Goal: Find specific page/section: Find specific page/section

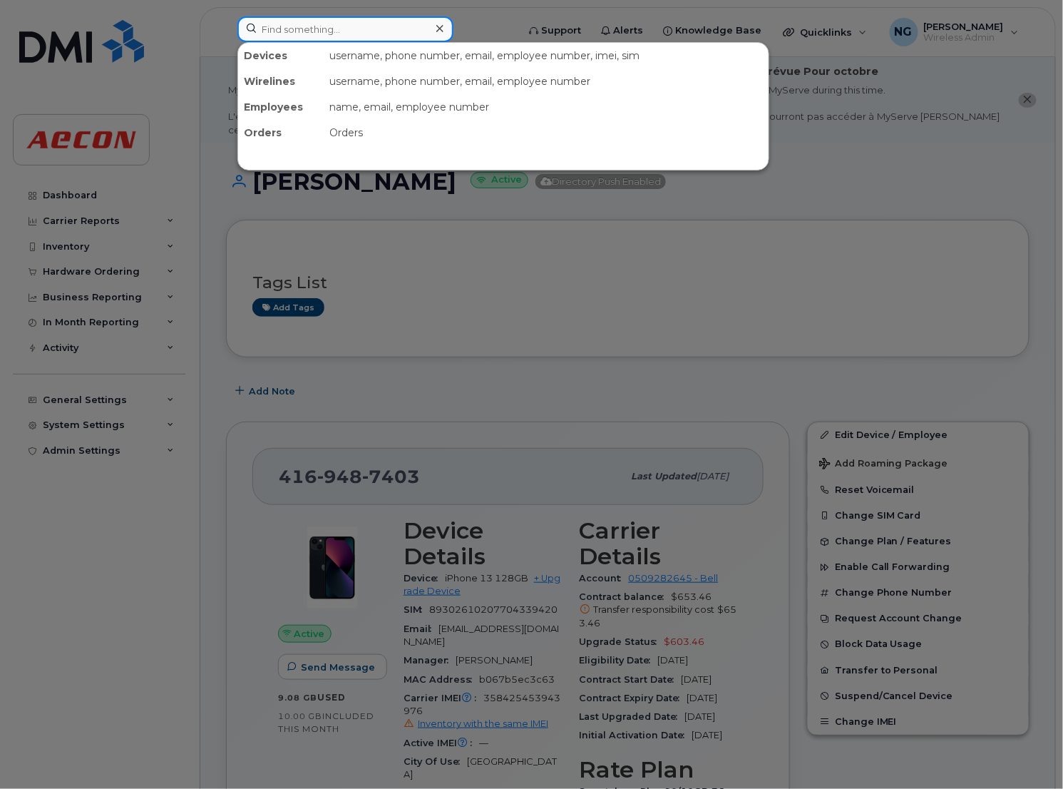
drag, startPoint x: 341, startPoint y: 19, endPoint x: 345, endPoint y: 28, distance: 9.6
click at [344, 21] on input at bounding box center [345, 29] width 216 height 26
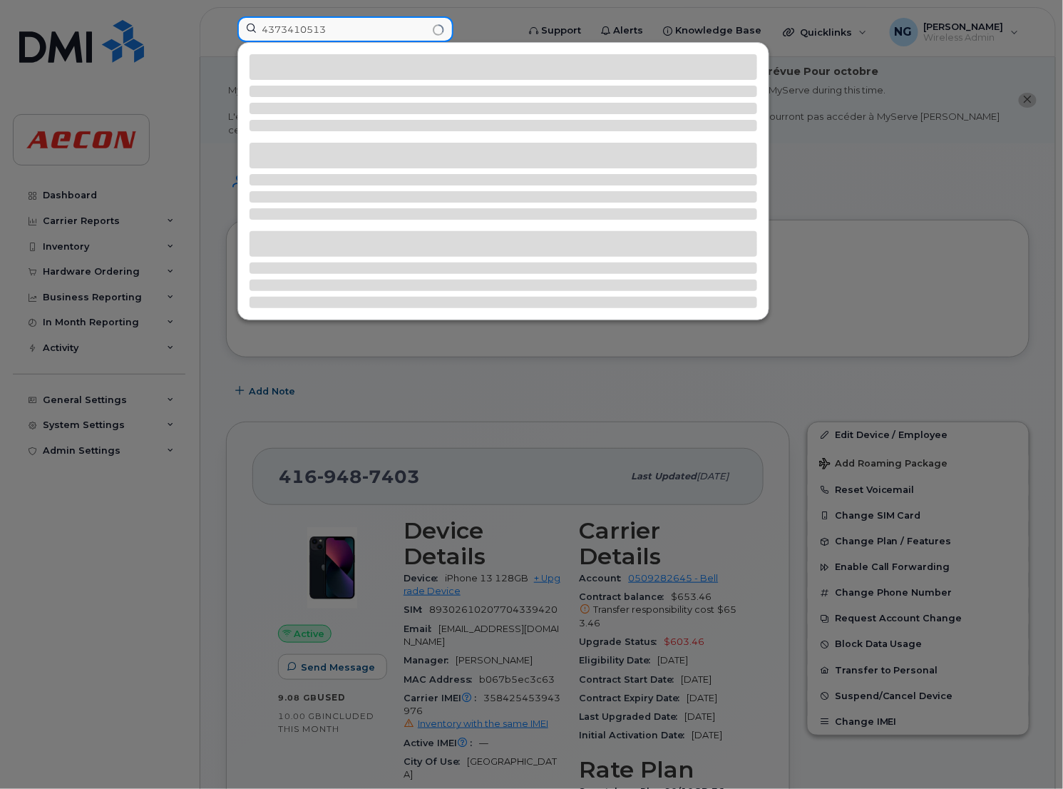
type input "4373410513"
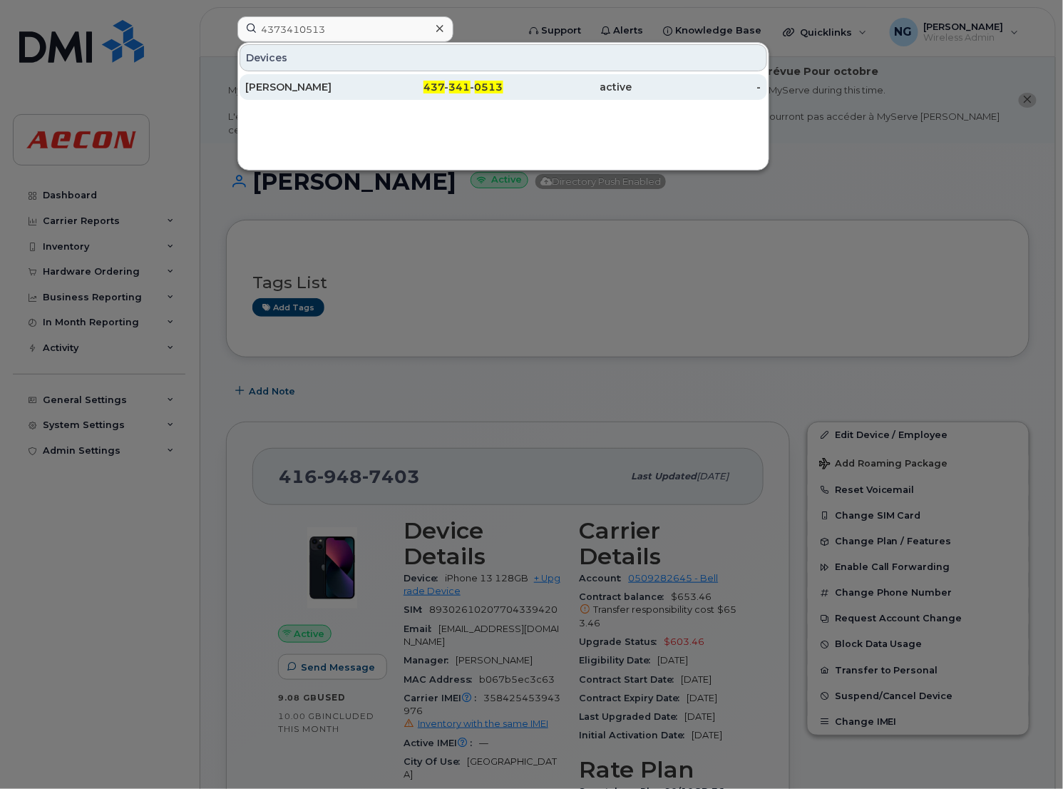
click at [272, 84] on div "Rose Gao" at bounding box center [309, 87] width 129 height 14
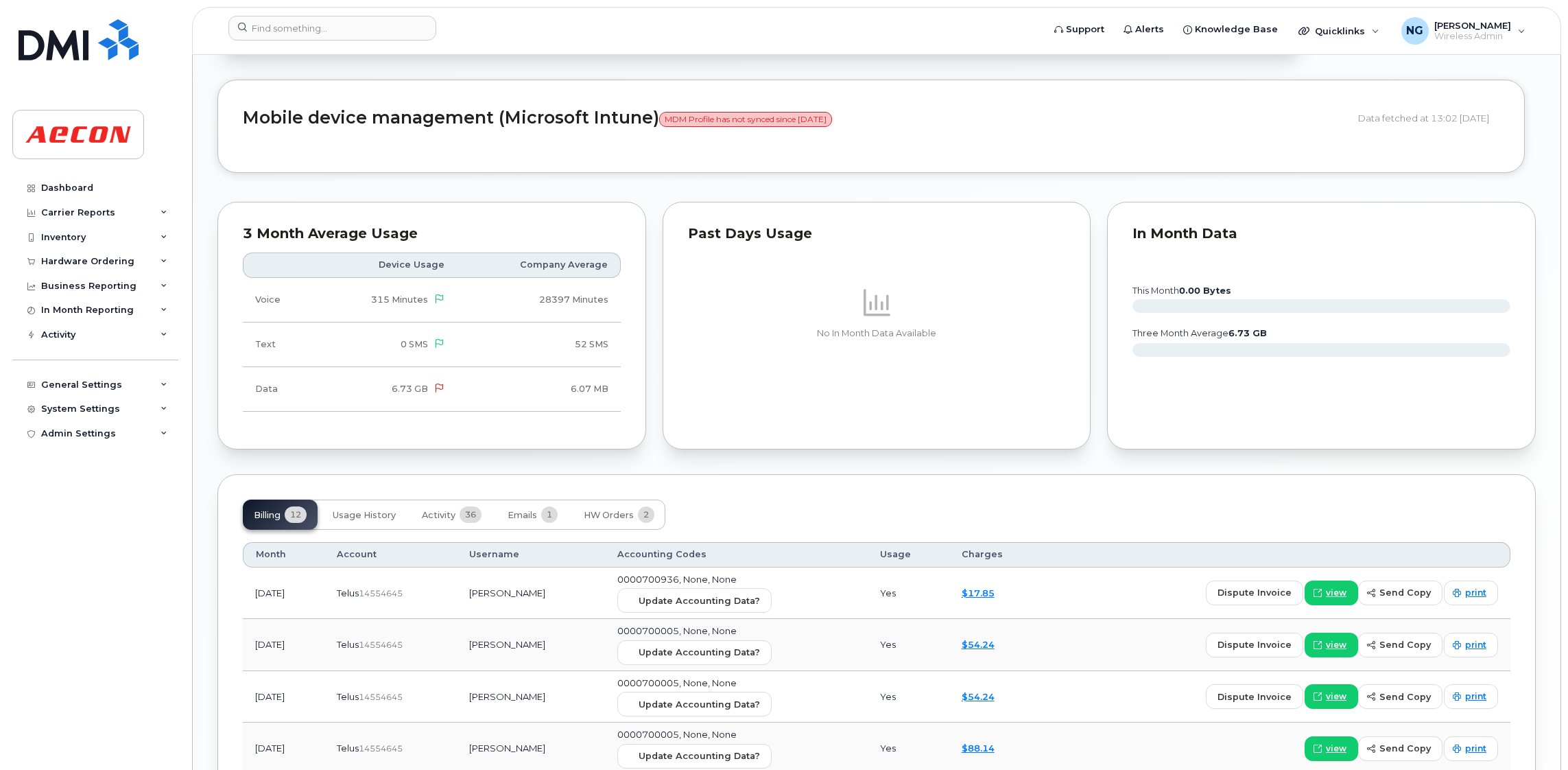
scroll to position [1132, 0]
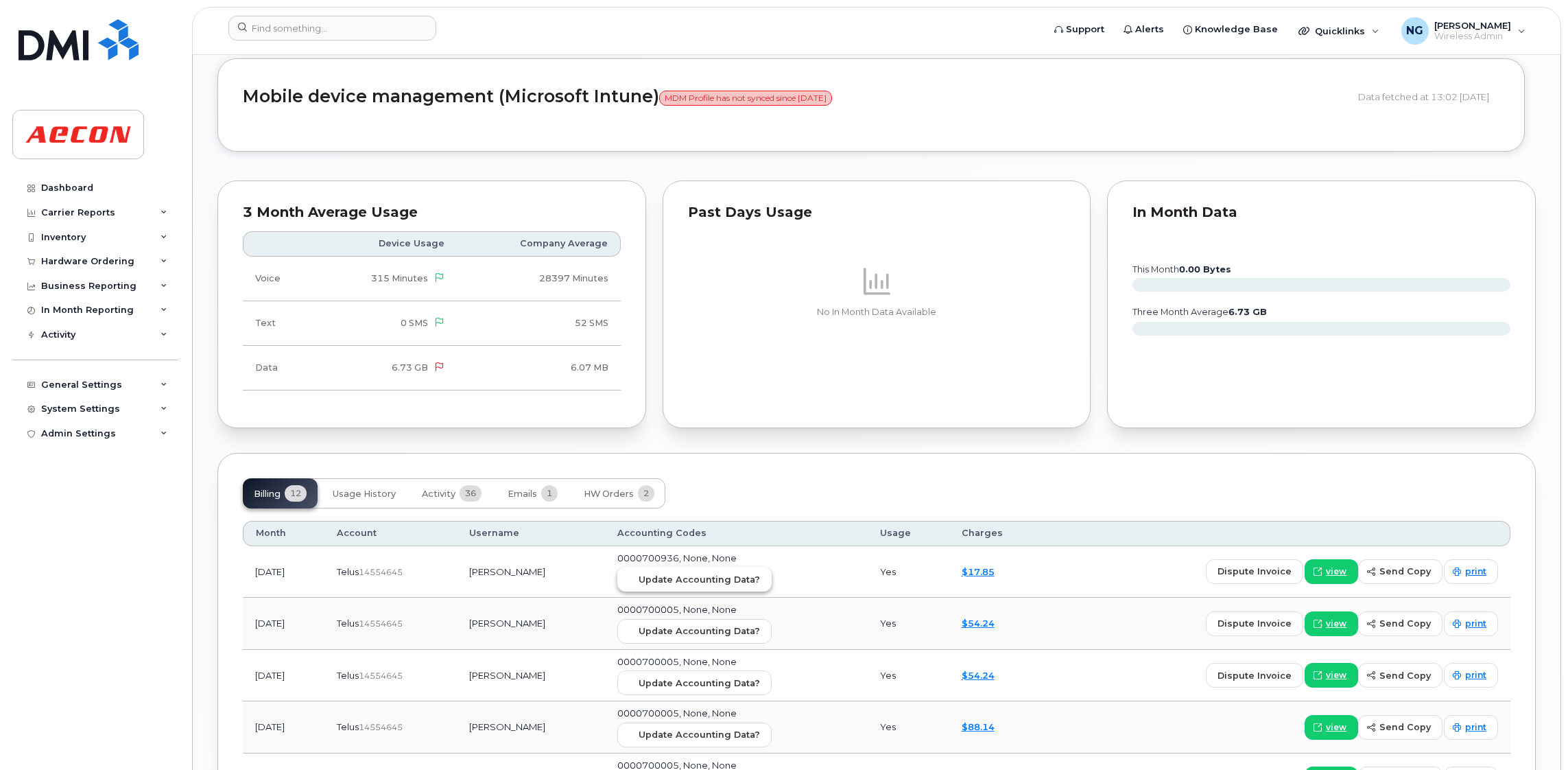
click at [722, 583] on span "Update Accounting Data?" at bounding box center [699, 579] width 121 height 13
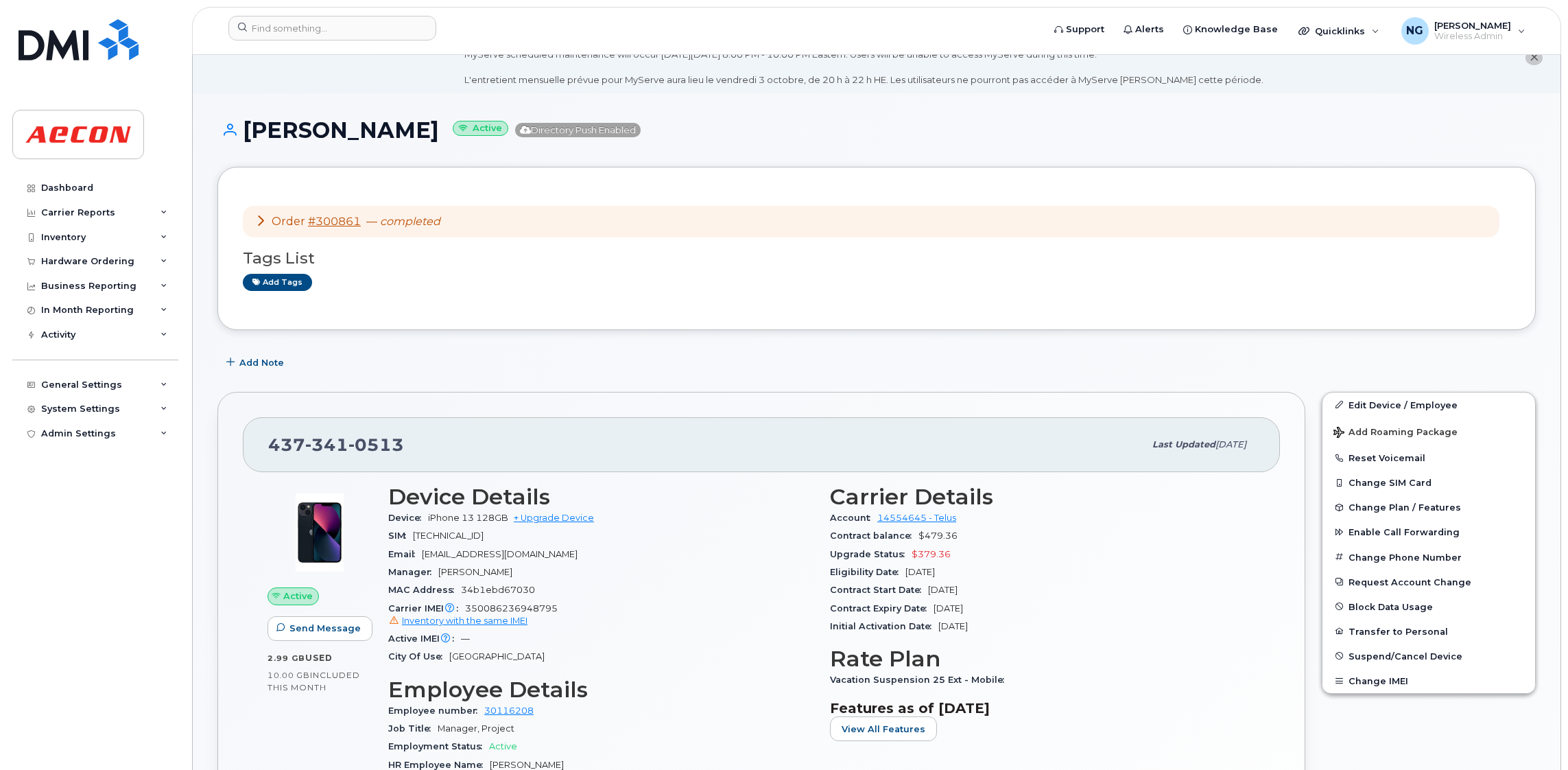
scroll to position [0, 0]
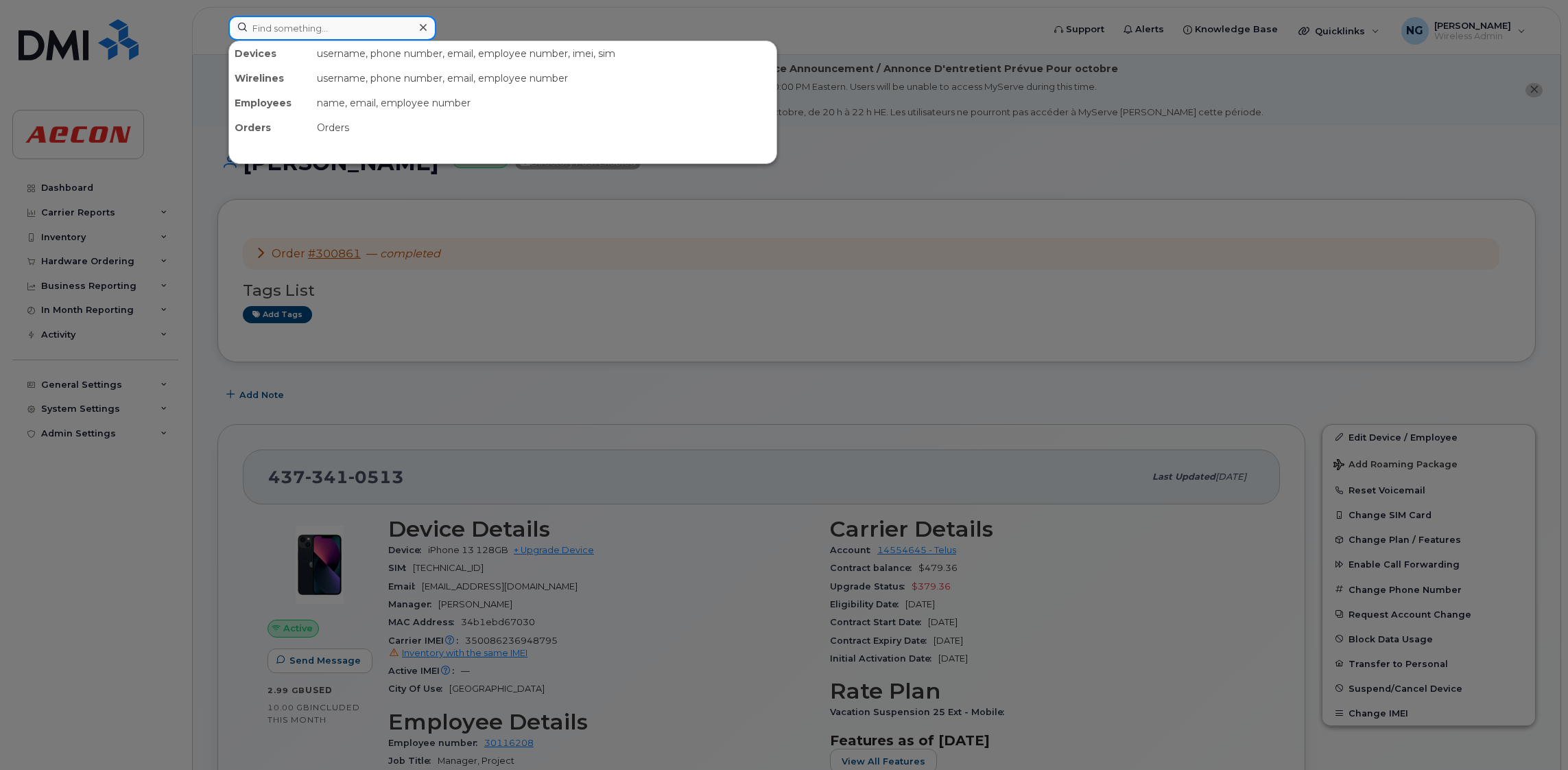
click at [315, 17] on input at bounding box center [332, 28] width 208 height 25
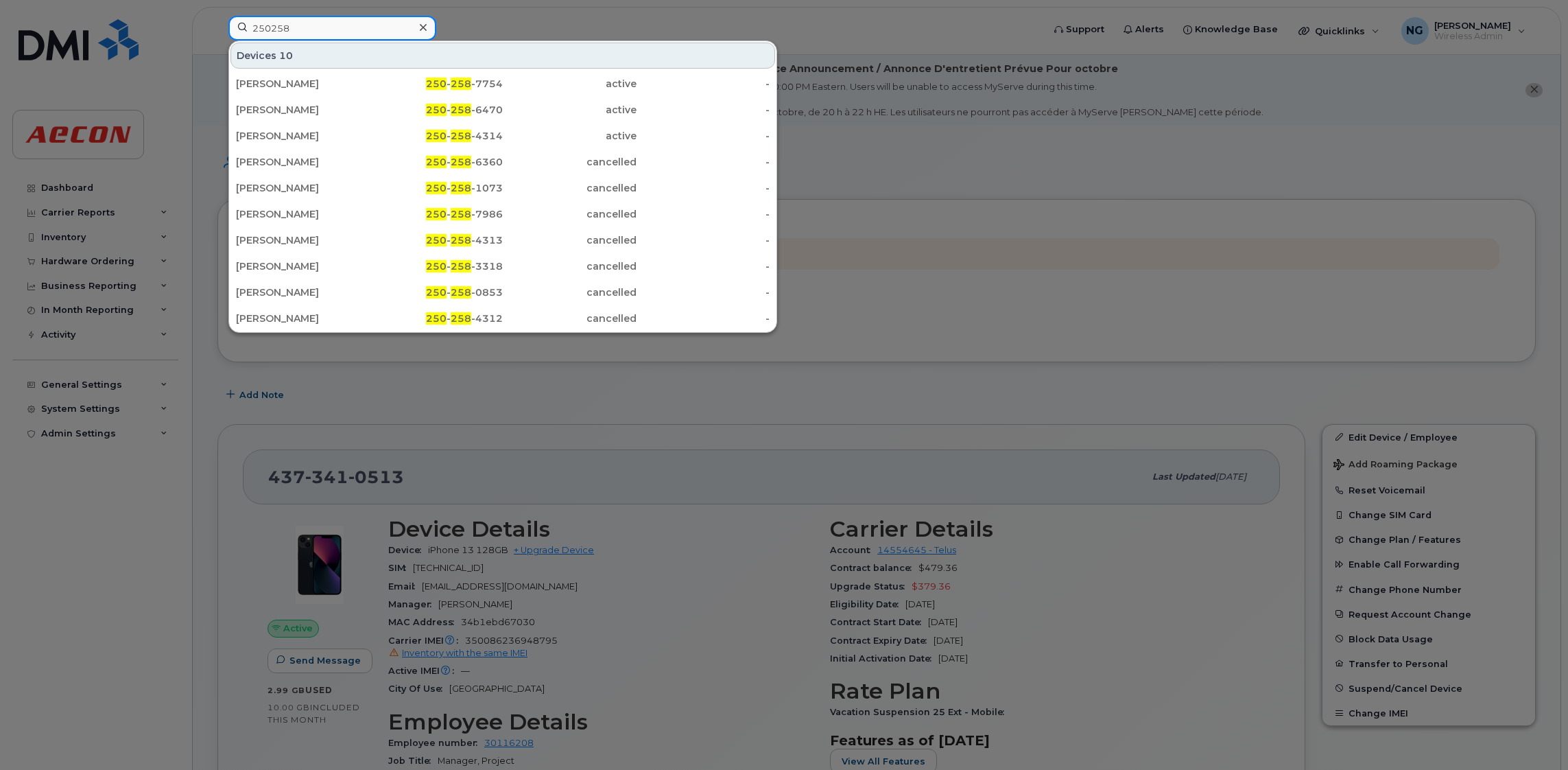
type input "2502580779"
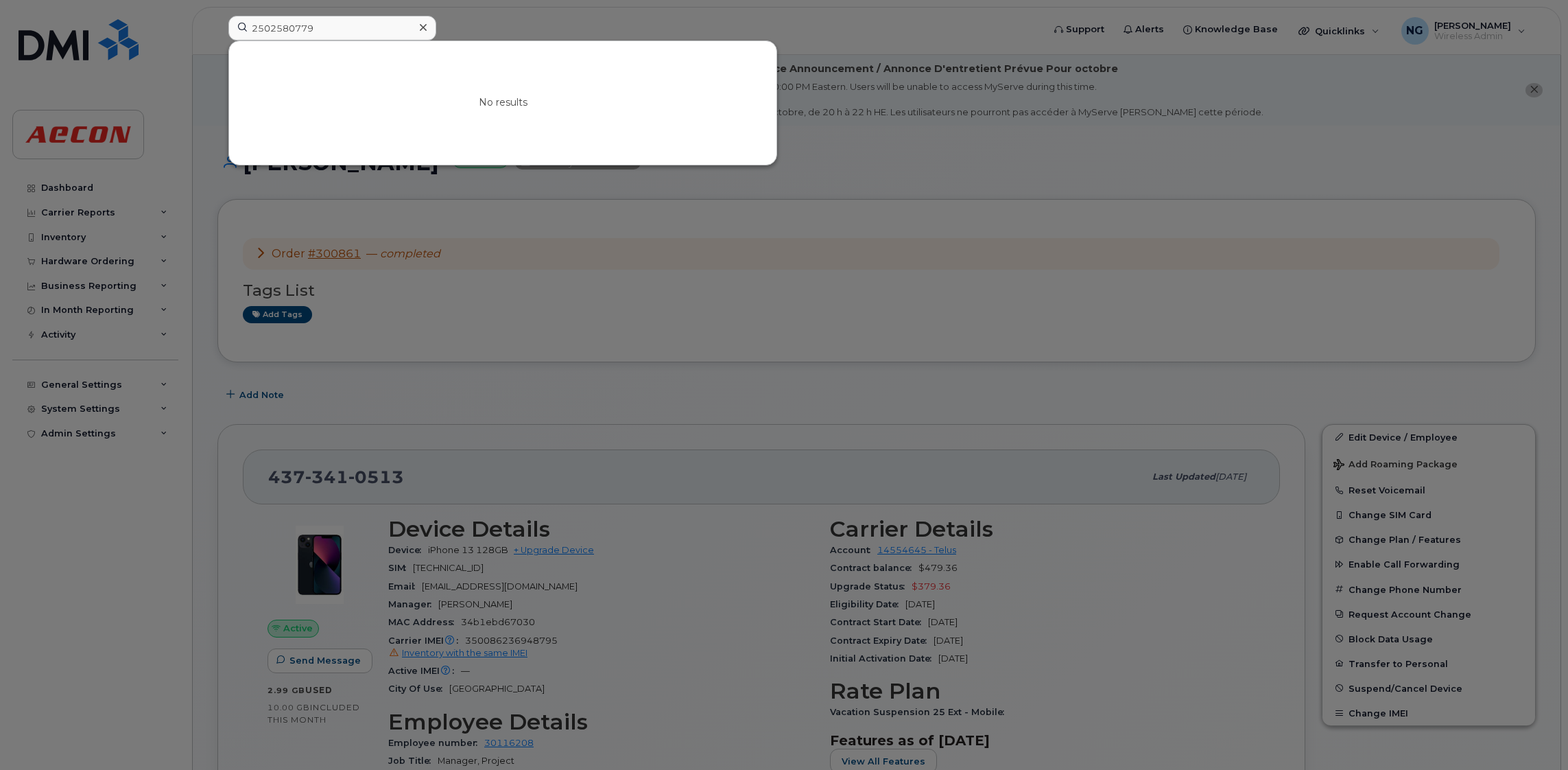
click at [1022, 110] on div at bounding box center [784, 385] width 1568 height 770
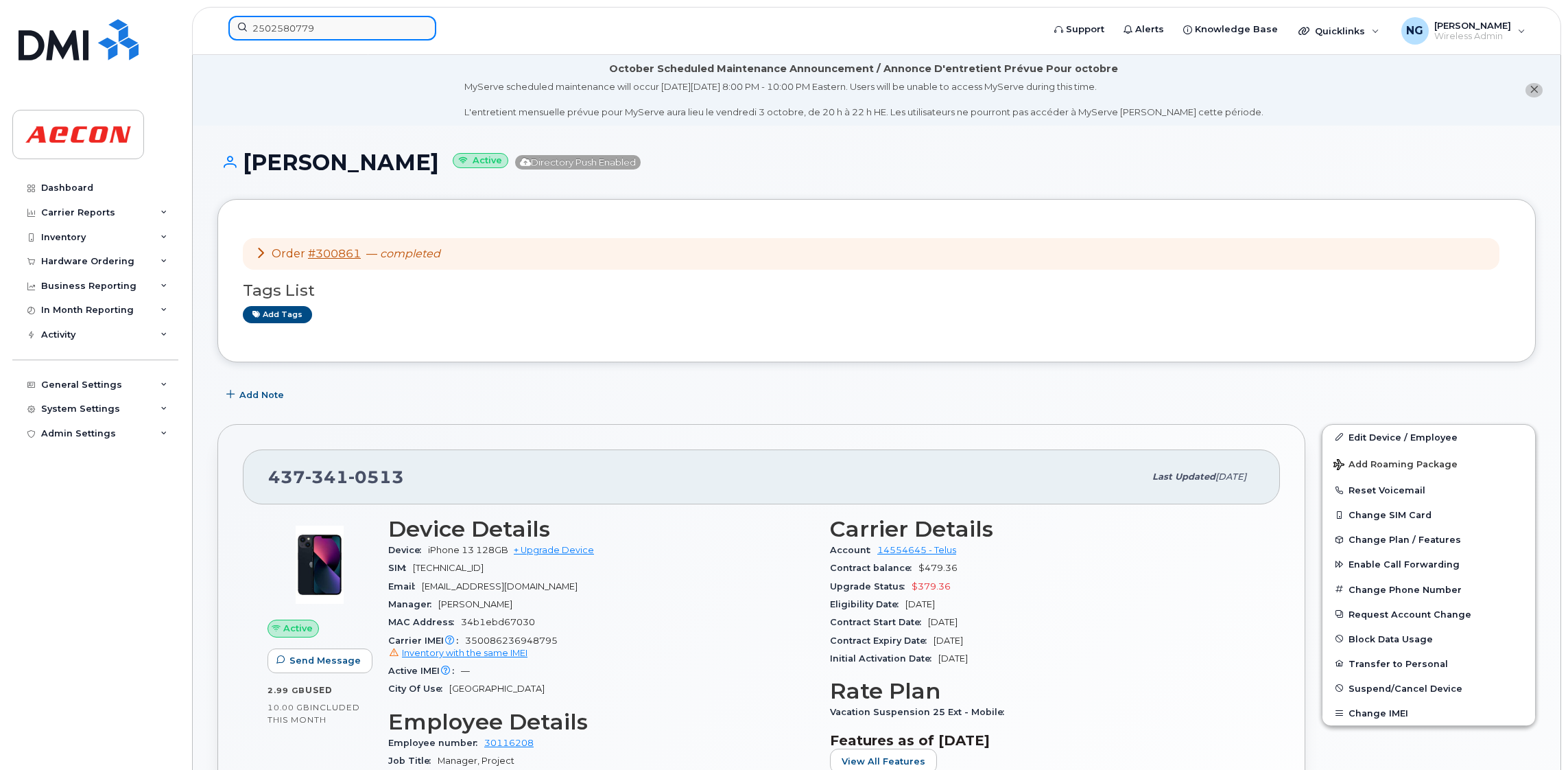
click at [365, 28] on input "2502580779" at bounding box center [332, 28] width 208 height 25
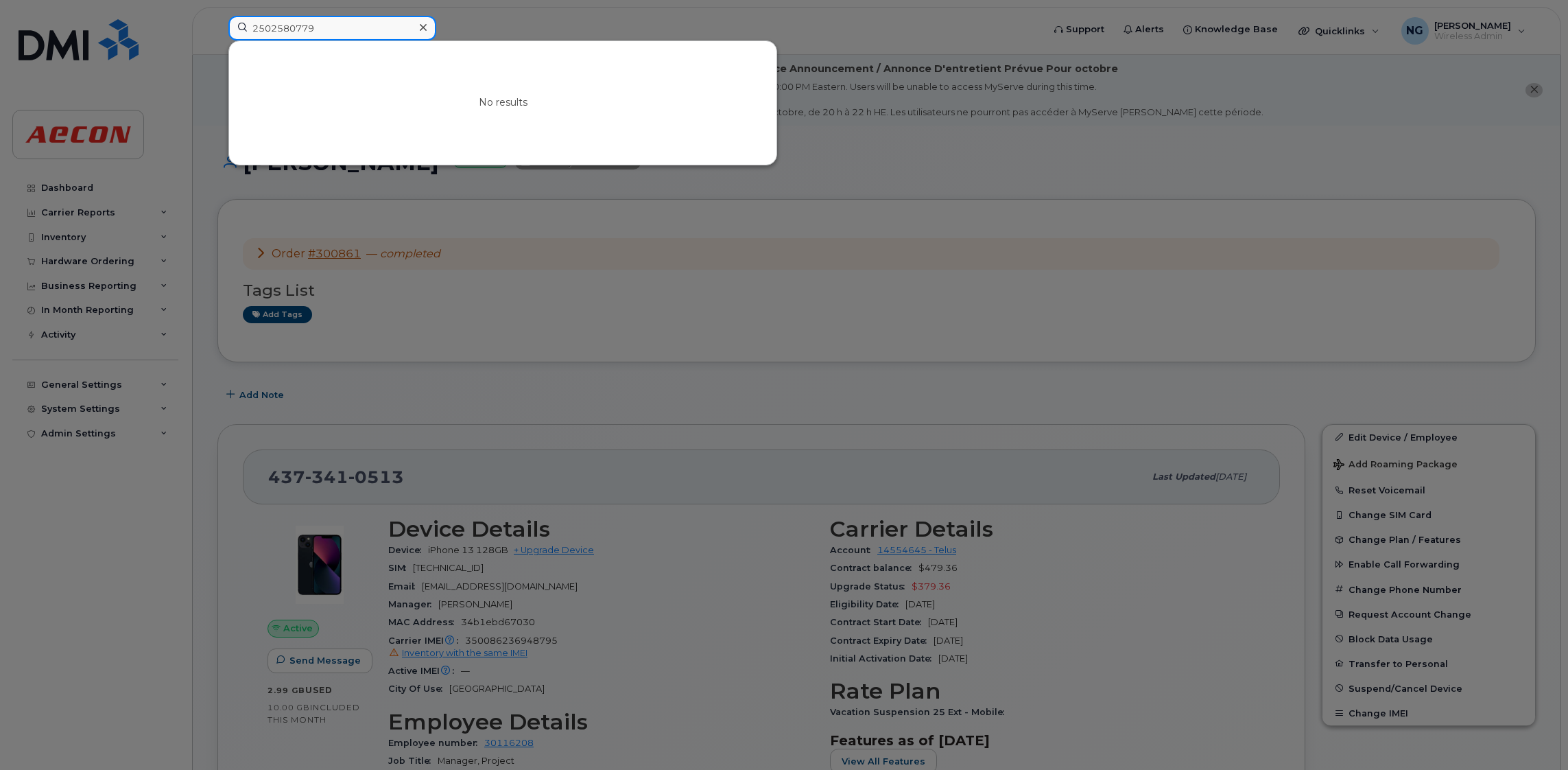
drag, startPoint x: 365, startPoint y: 25, endPoint x: 30, endPoint y: 15, distance: 335.1
click at [217, 18] on div "2502580779 No results" at bounding box center [631, 30] width 827 height 30
click at [424, 28] on icon at bounding box center [422, 27] width 7 height 11
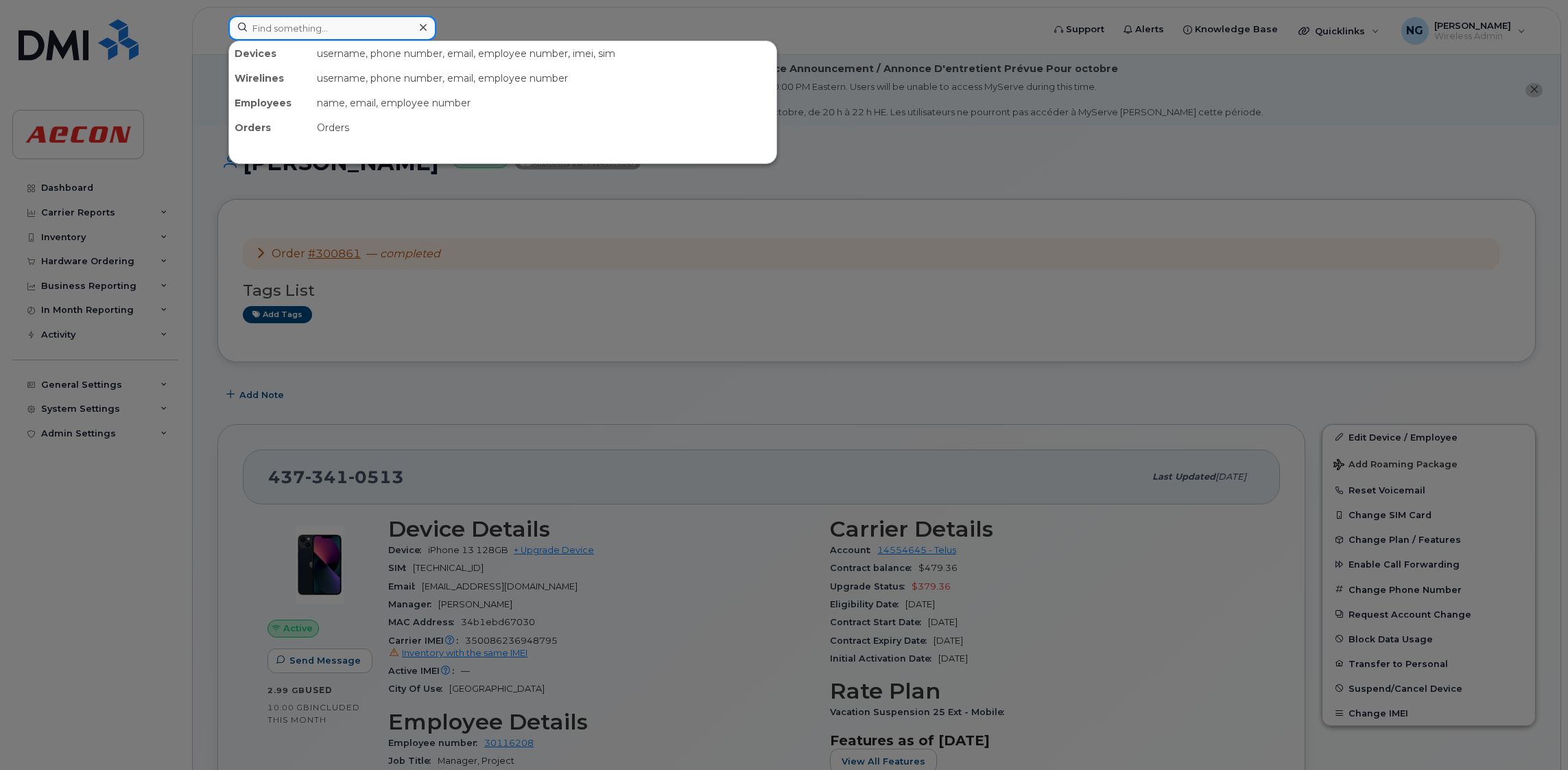
click at [373, 33] on input at bounding box center [332, 28] width 208 height 25
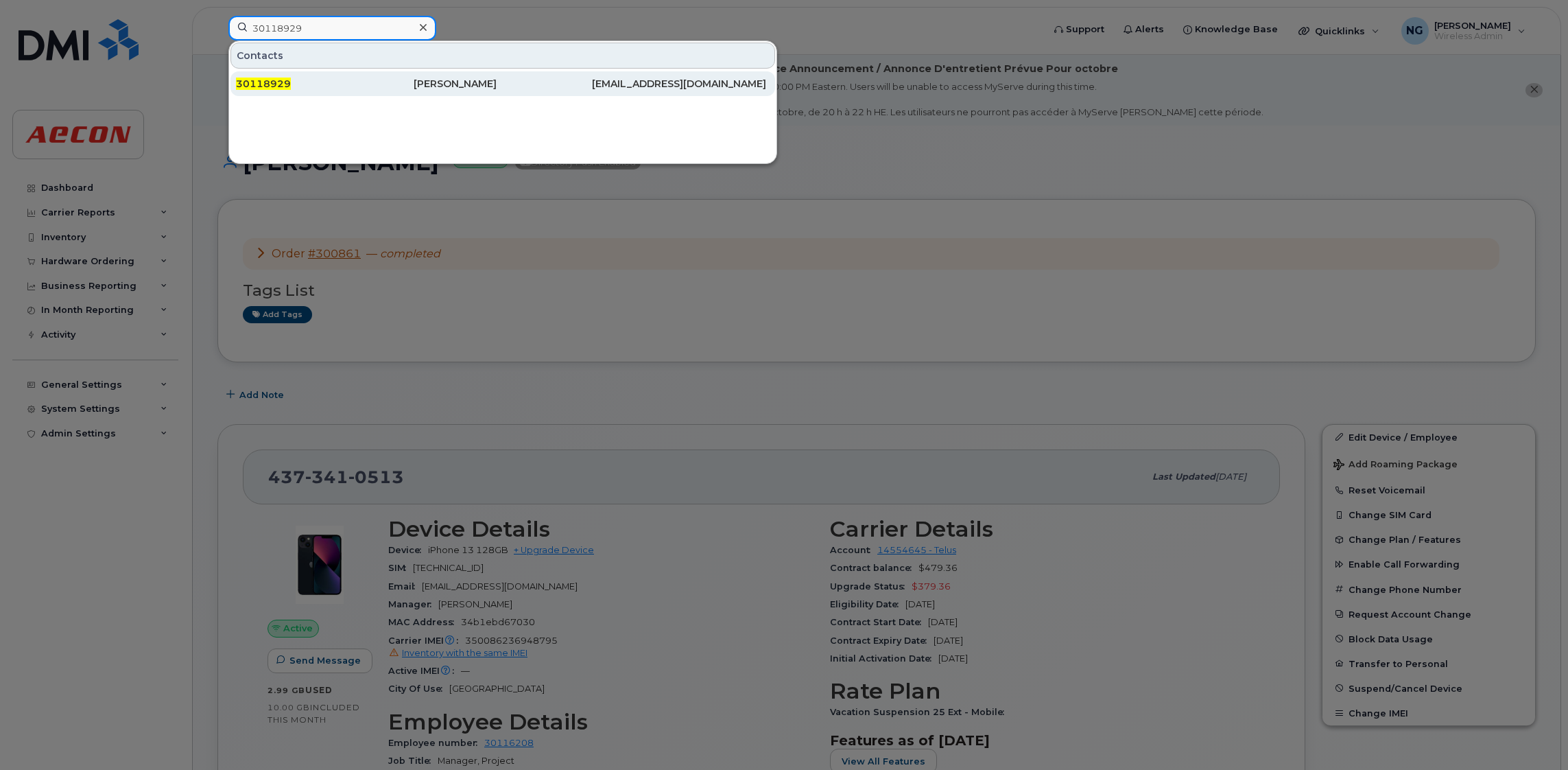
type input "30118929"
click at [470, 86] on div "Angela Bobyk" at bounding box center [502, 84] width 178 height 13
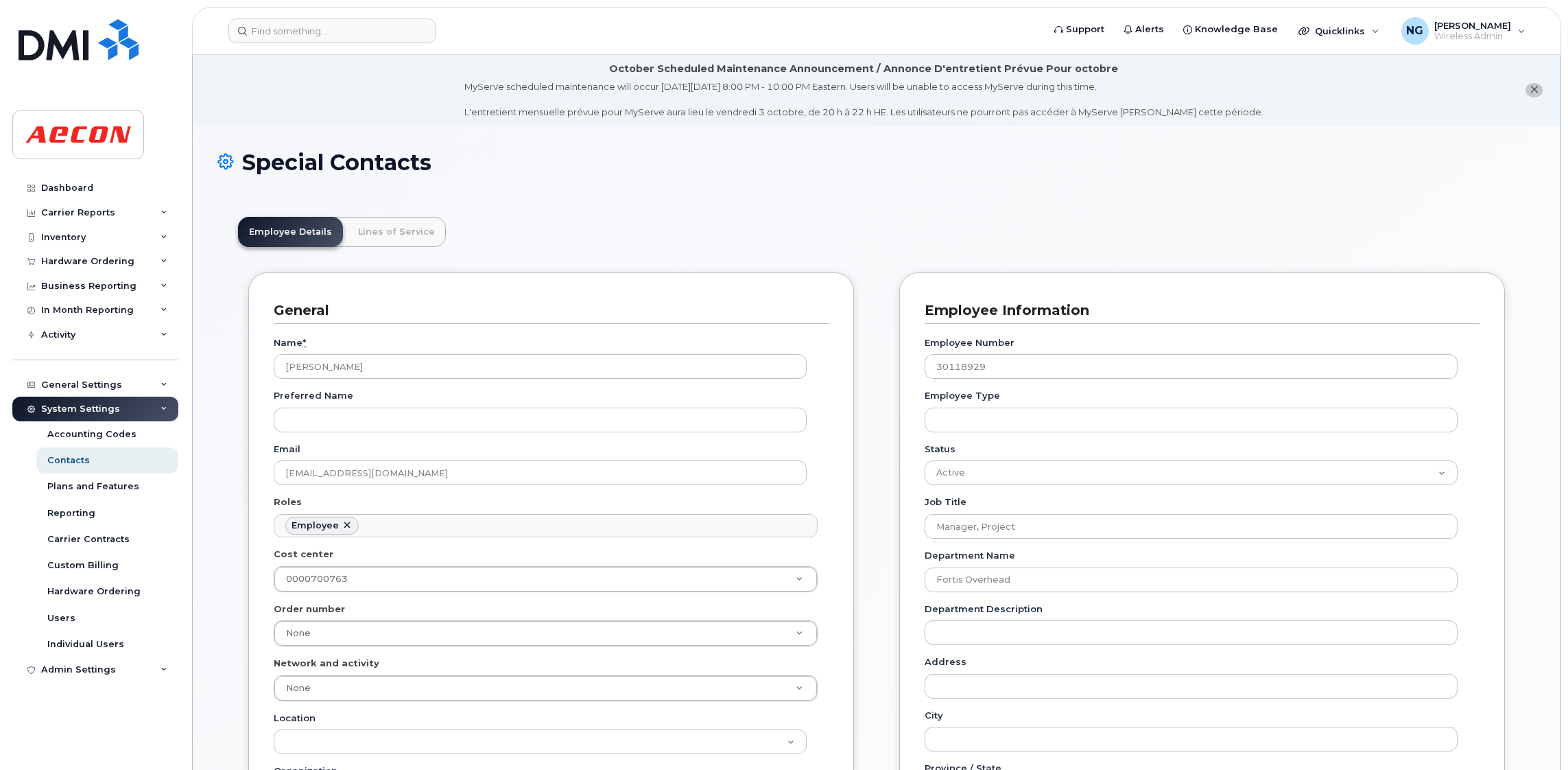
scroll to position [41, 0]
click at [385, 235] on link "Lines of Service" at bounding box center [396, 231] width 99 height 30
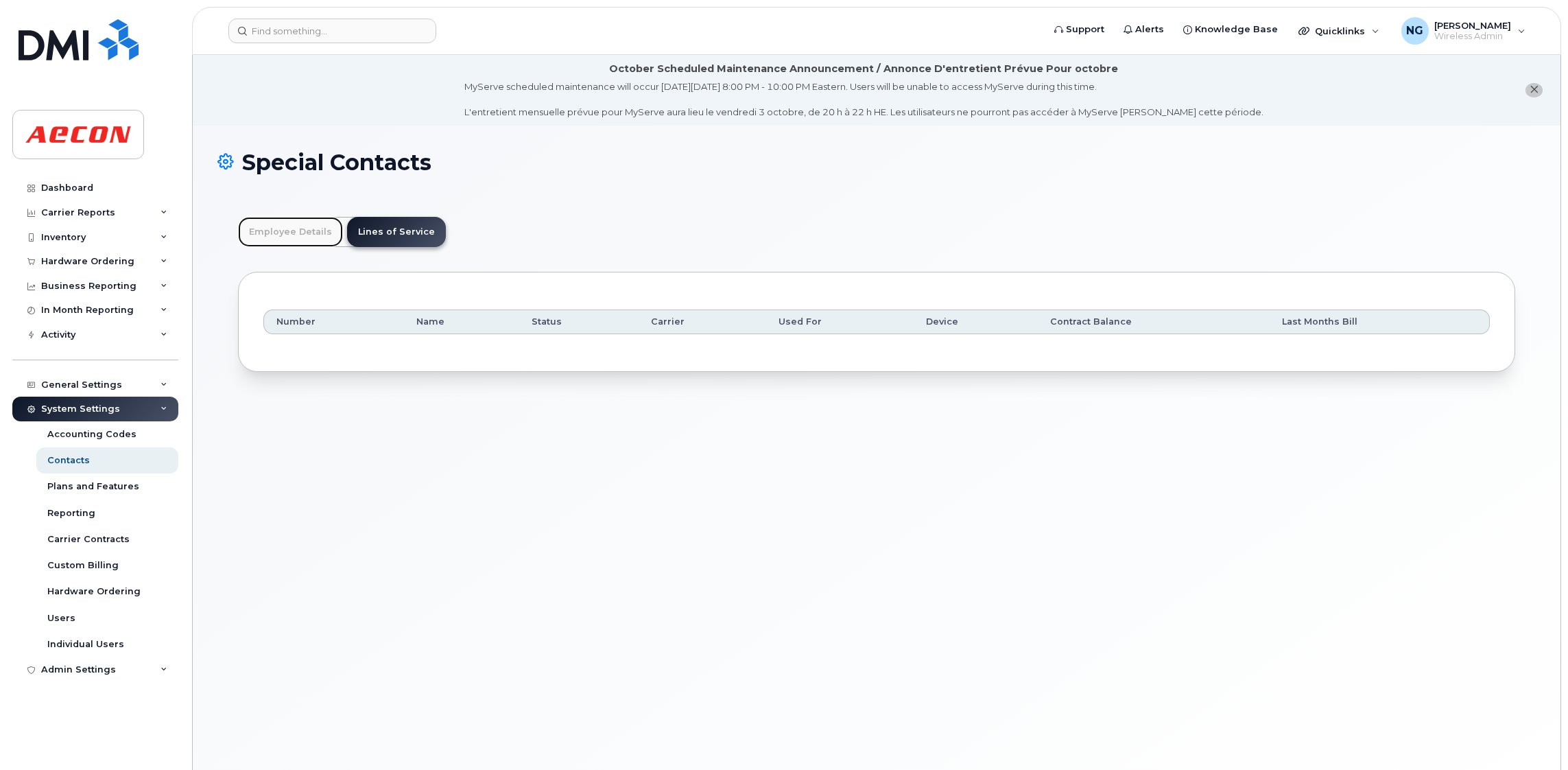
click at [272, 234] on link "Employee Details" at bounding box center [290, 231] width 105 height 30
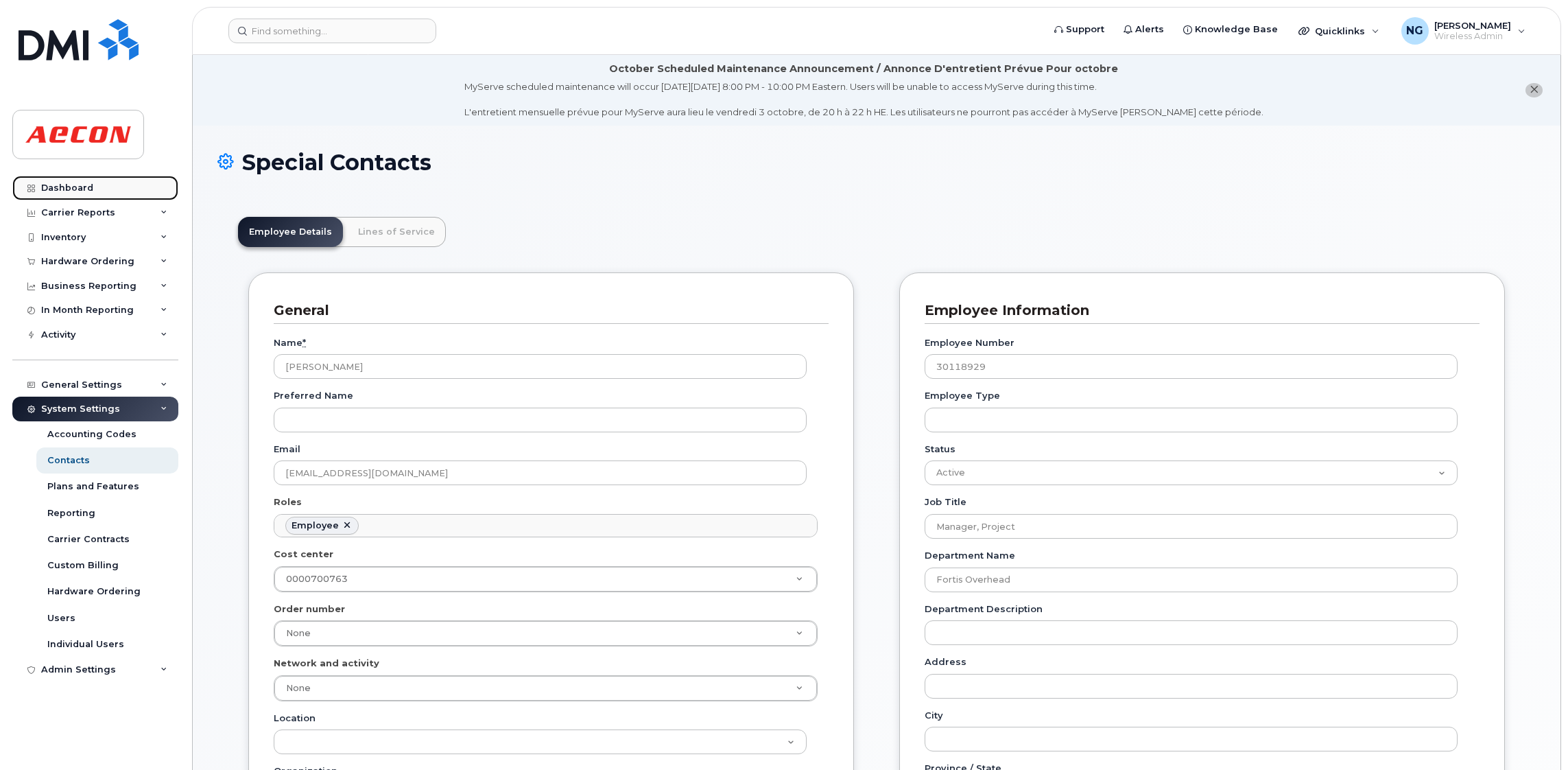
click at [75, 183] on div "Dashboard" at bounding box center [67, 188] width 52 height 11
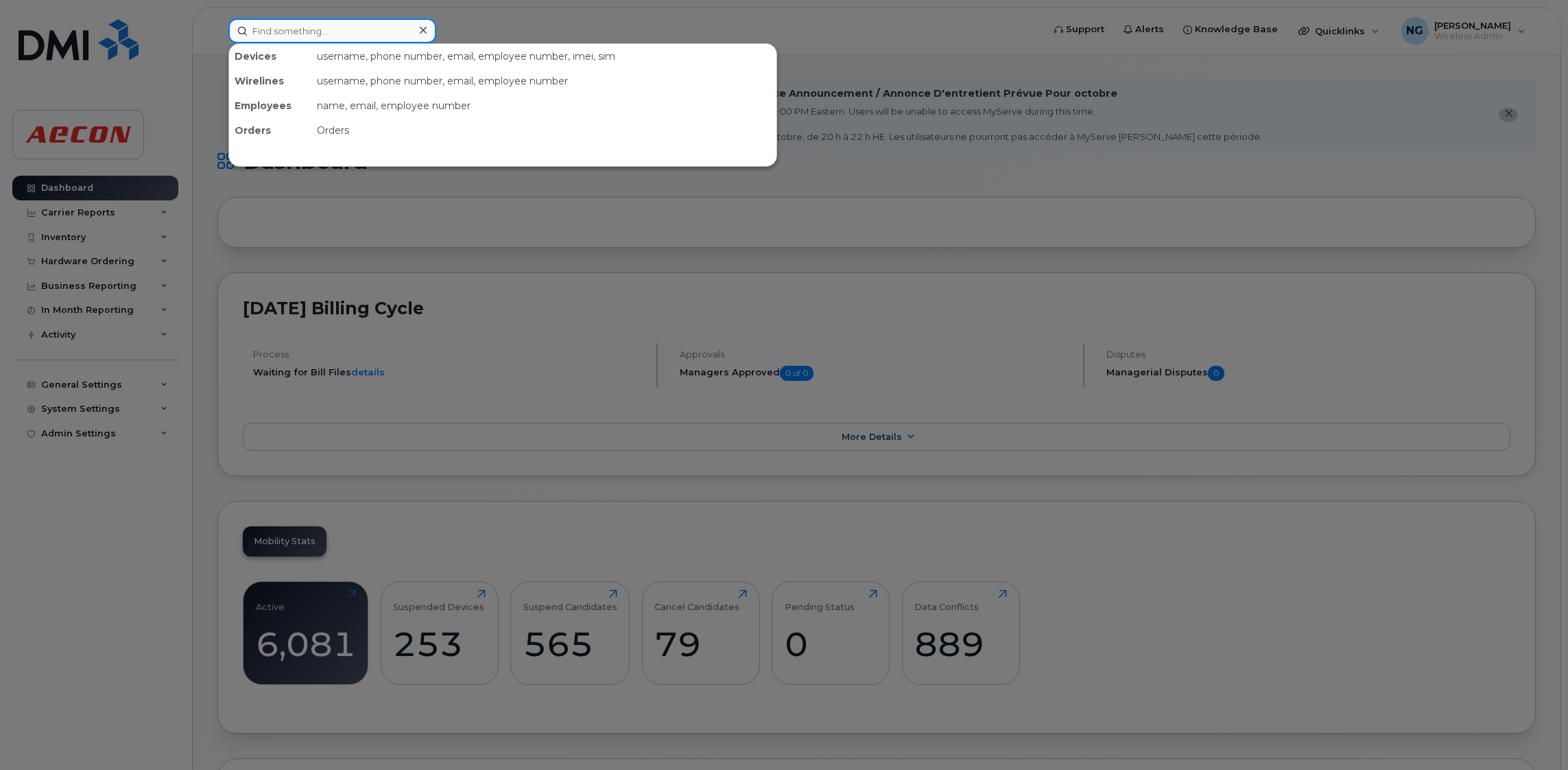
drag, startPoint x: 286, startPoint y: 38, endPoint x: 279, endPoint y: 25, distance: 14.8
click at [286, 38] on input at bounding box center [332, 31] width 208 height 25
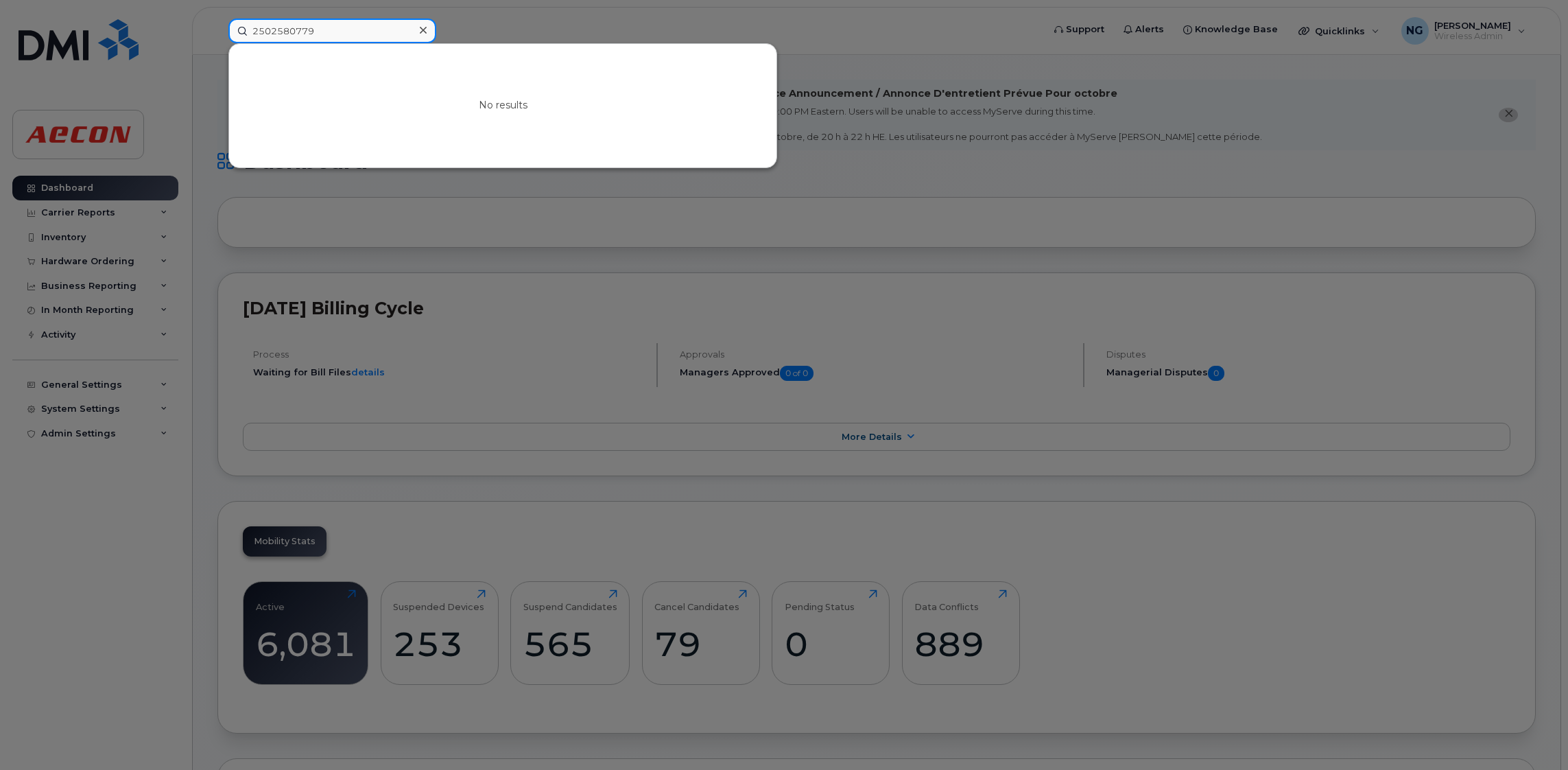
type input "2502580779"
click at [421, 28] on icon at bounding box center [422, 30] width 7 height 11
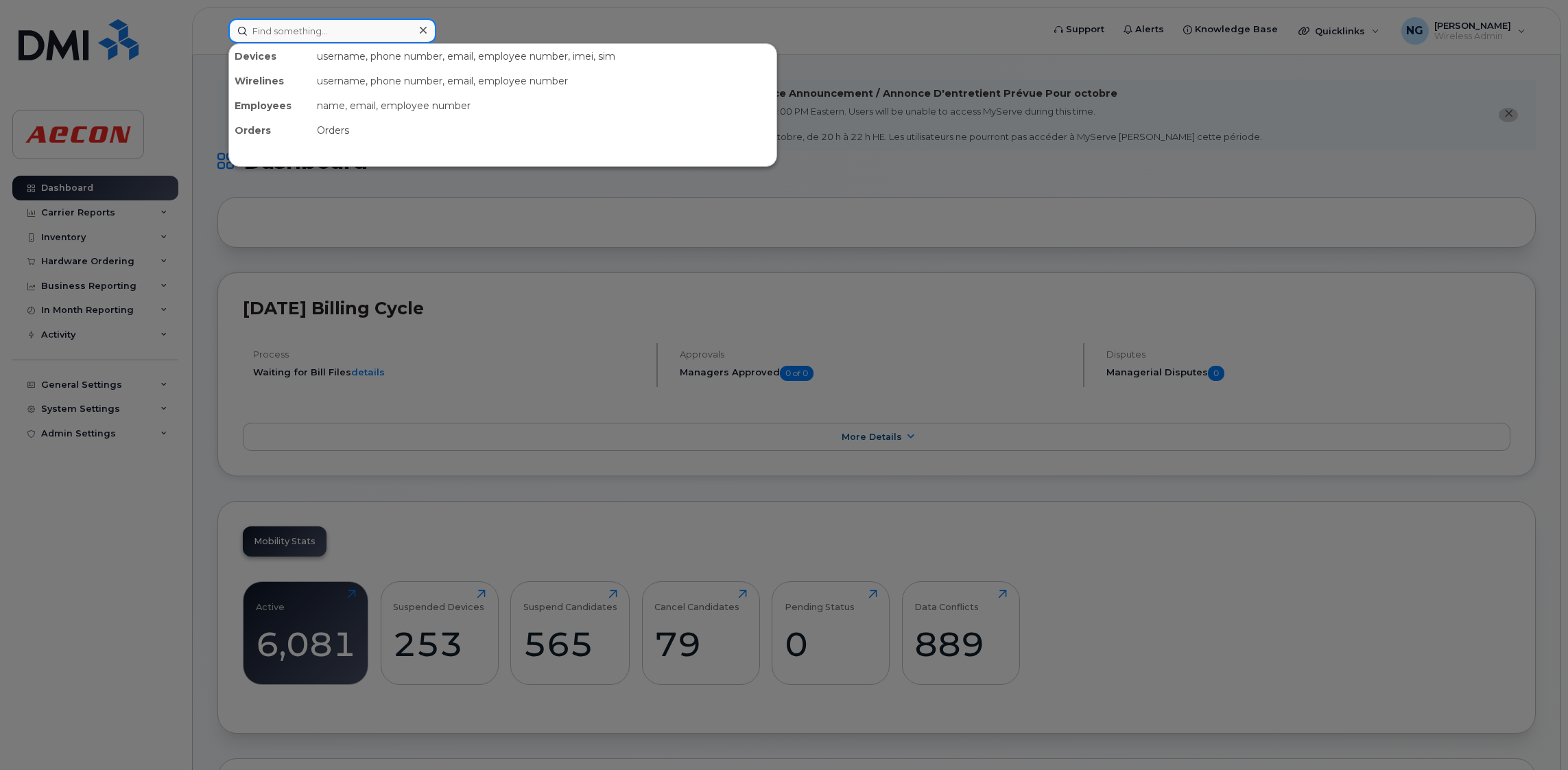
click at [322, 26] on input at bounding box center [332, 31] width 208 height 25
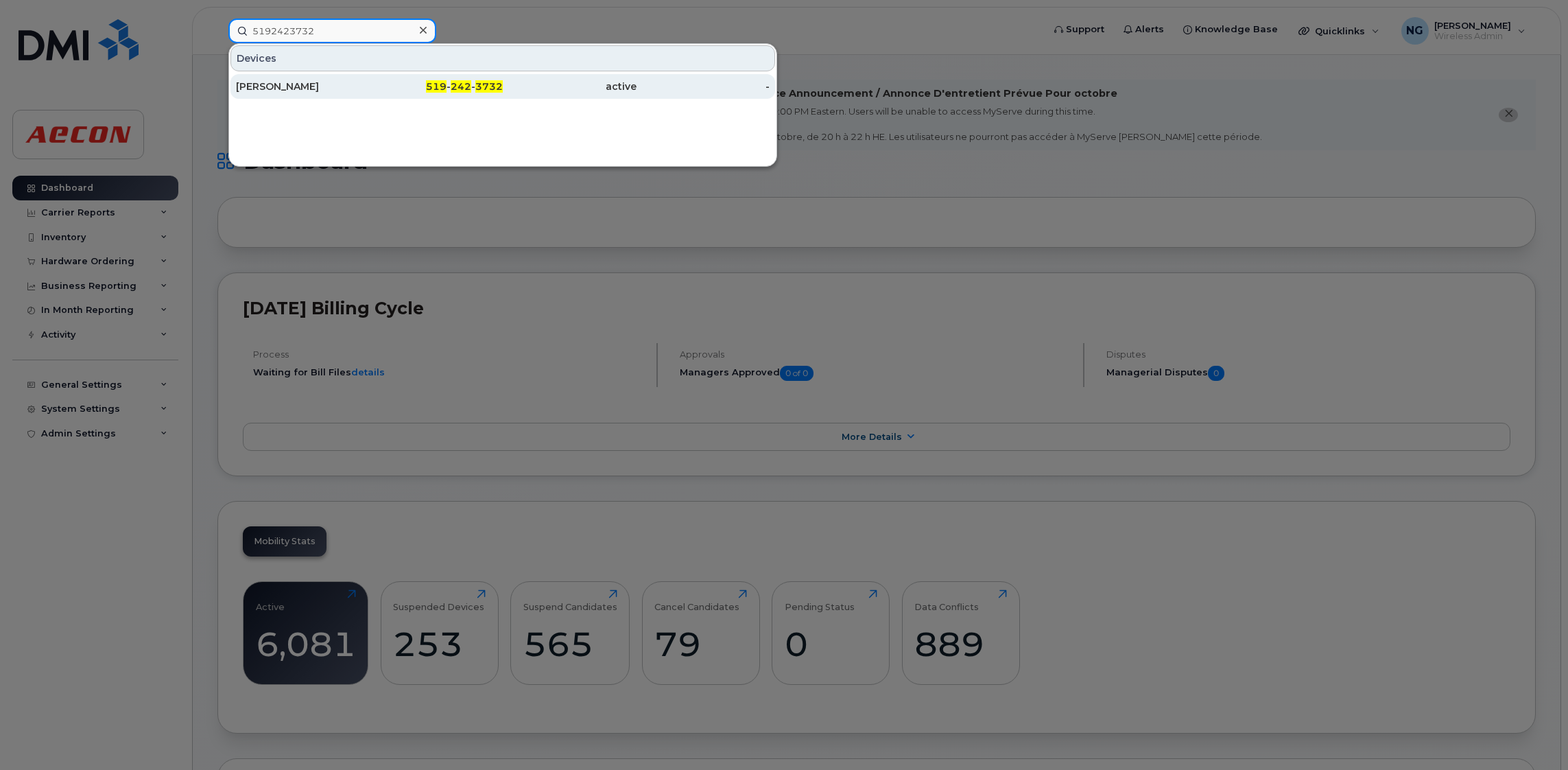
type input "5192423732"
click at [240, 84] on div "[PERSON_NAME]" at bounding box center [302, 87] width 134 height 13
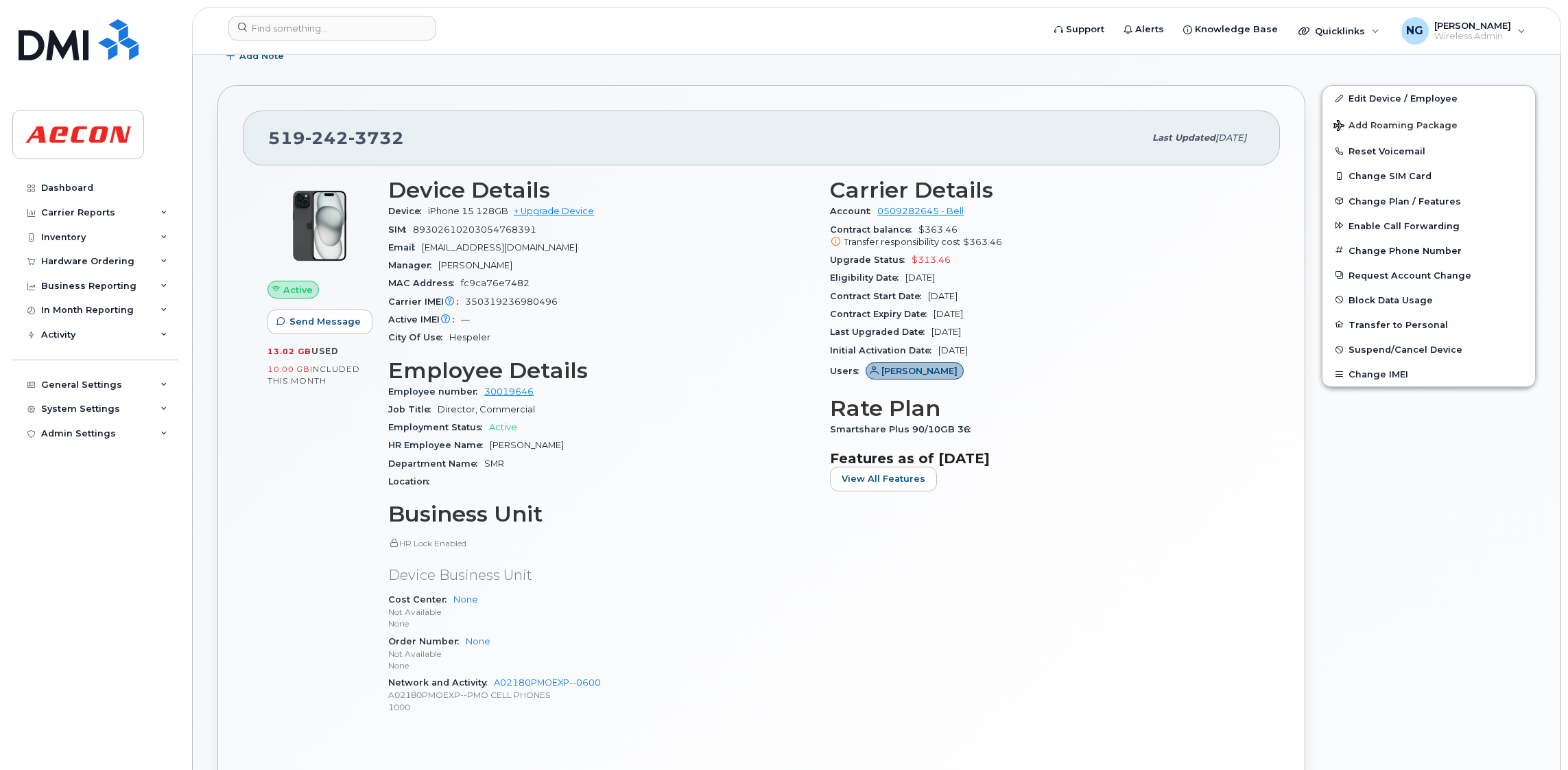
scroll to position [308, 0]
drag, startPoint x: 1125, startPoint y: 676, endPoint x: 1394, endPoint y: 388, distance: 394.1
click at [1129, 663] on div "Carrier Details Account 0509282645 - Bell Contract balance $363.46 Transfer res…" at bounding box center [1042, 450] width 442 height 565
click at [1343, 417] on div "Edit Device / Employee Add Roaming Package Reset Voicemail Change SIM Card Chan…" at bounding box center [1429, 449] width 231 height 745
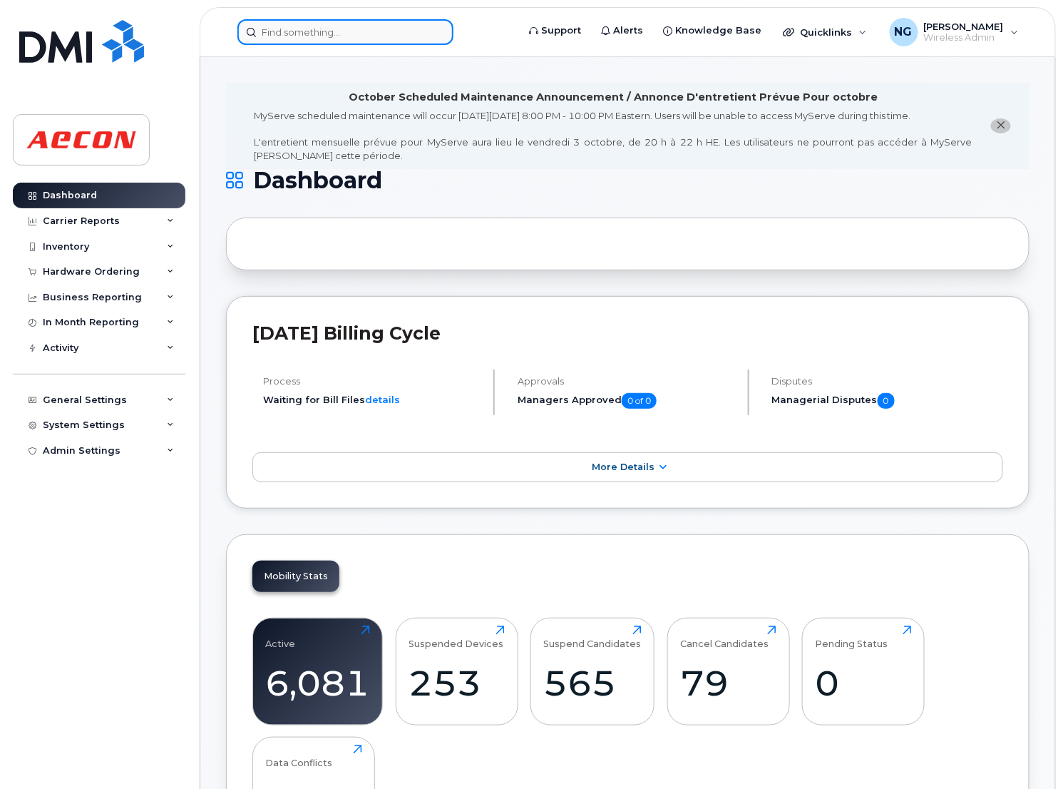
click at [341, 19] on input at bounding box center [345, 32] width 216 height 26
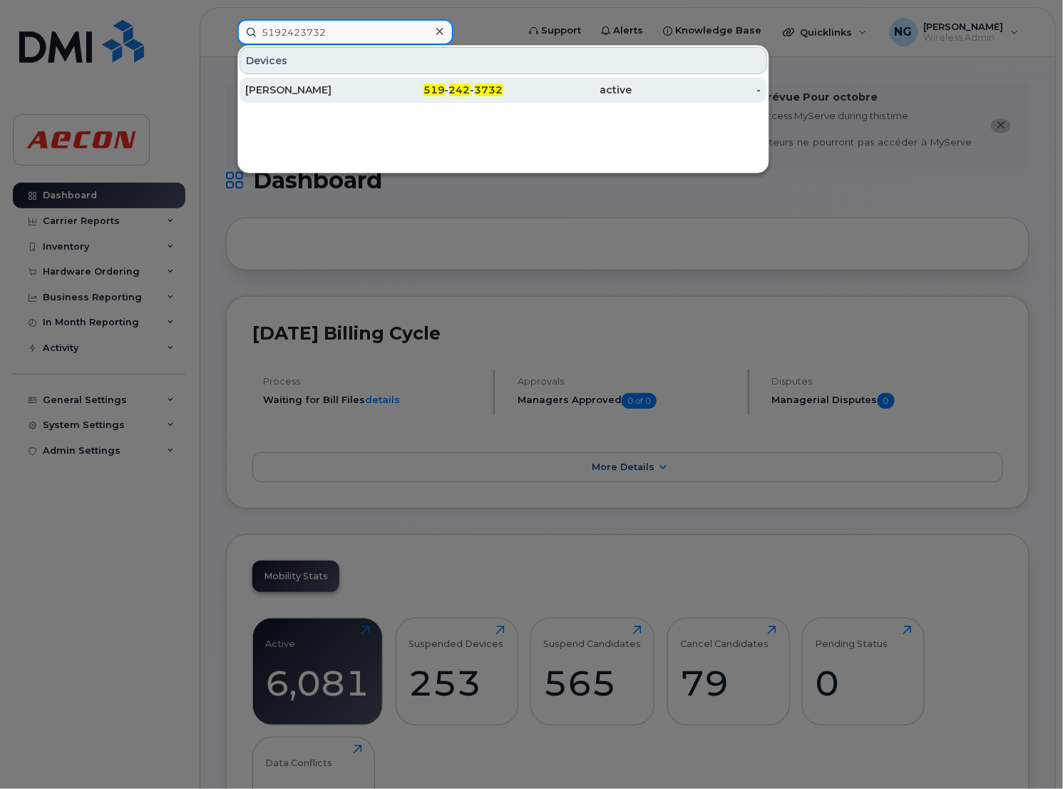
type input "5192423732"
click at [286, 93] on div "[PERSON_NAME]" at bounding box center [309, 90] width 129 height 14
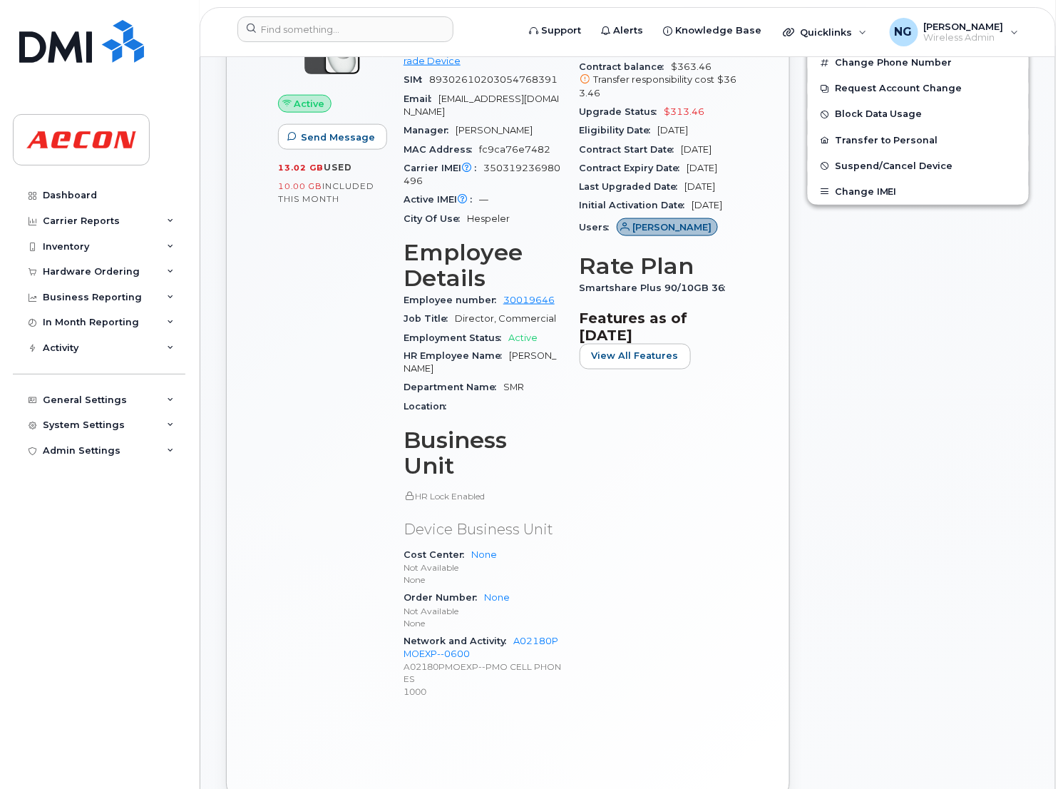
scroll to position [534, 0]
